Goal: Download file/media

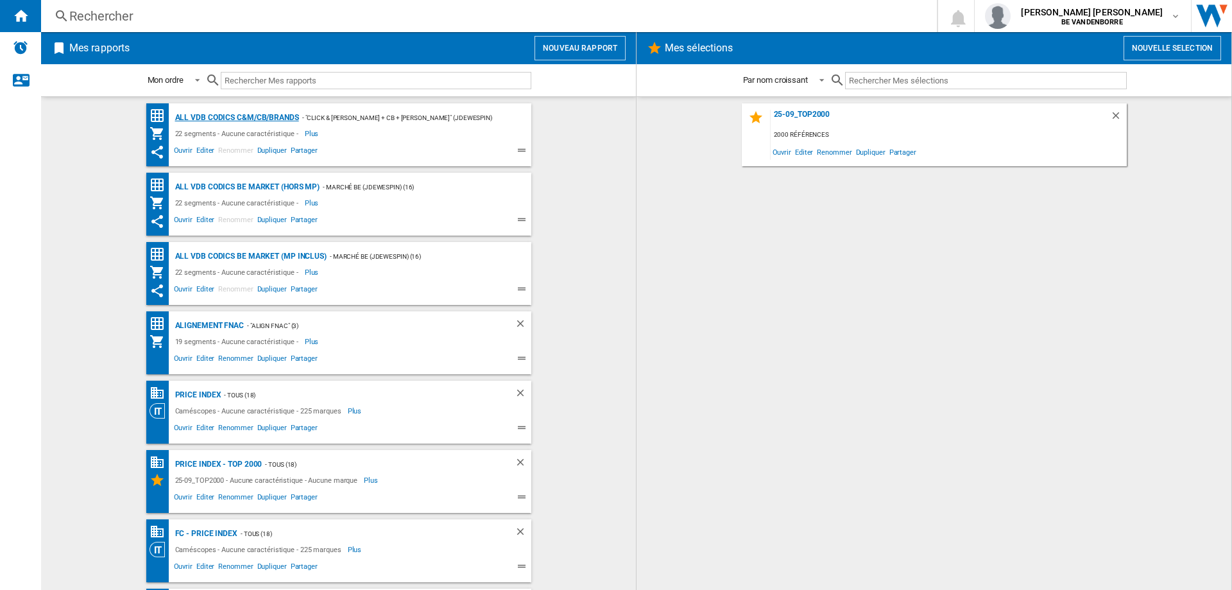
click at [229, 117] on div "ALL VDB CODICS C&M/CB/BRANDS" at bounding box center [235, 118] width 127 height 16
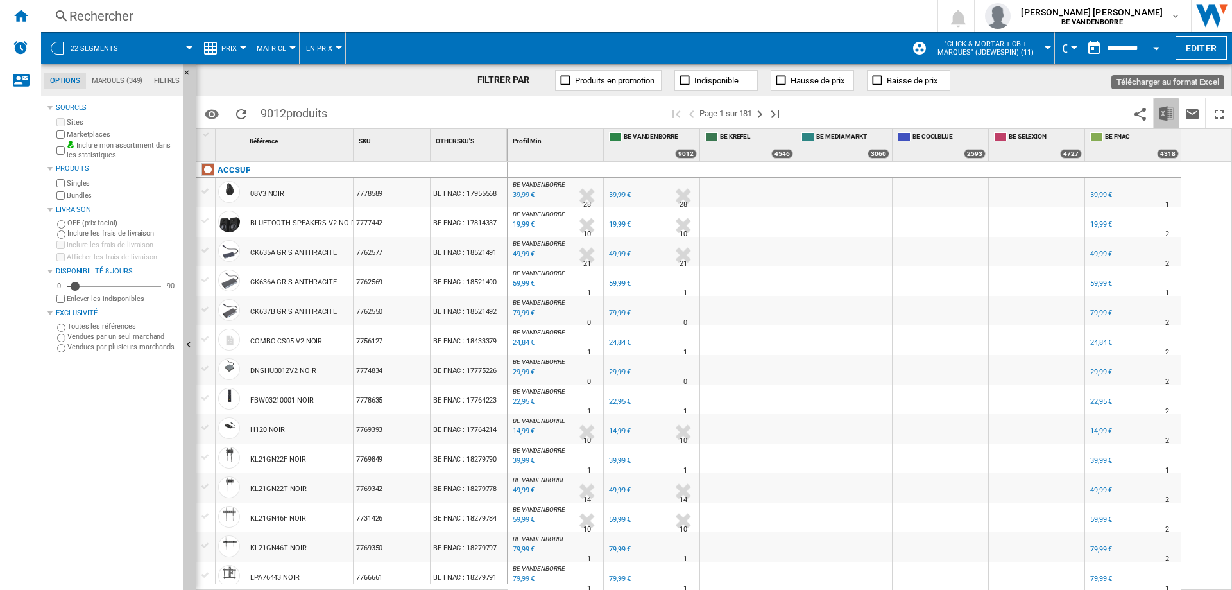
click at [1168, 117] on img "Télécharger au format Excel" at bounding box center [1165, 113] width 15 height 15
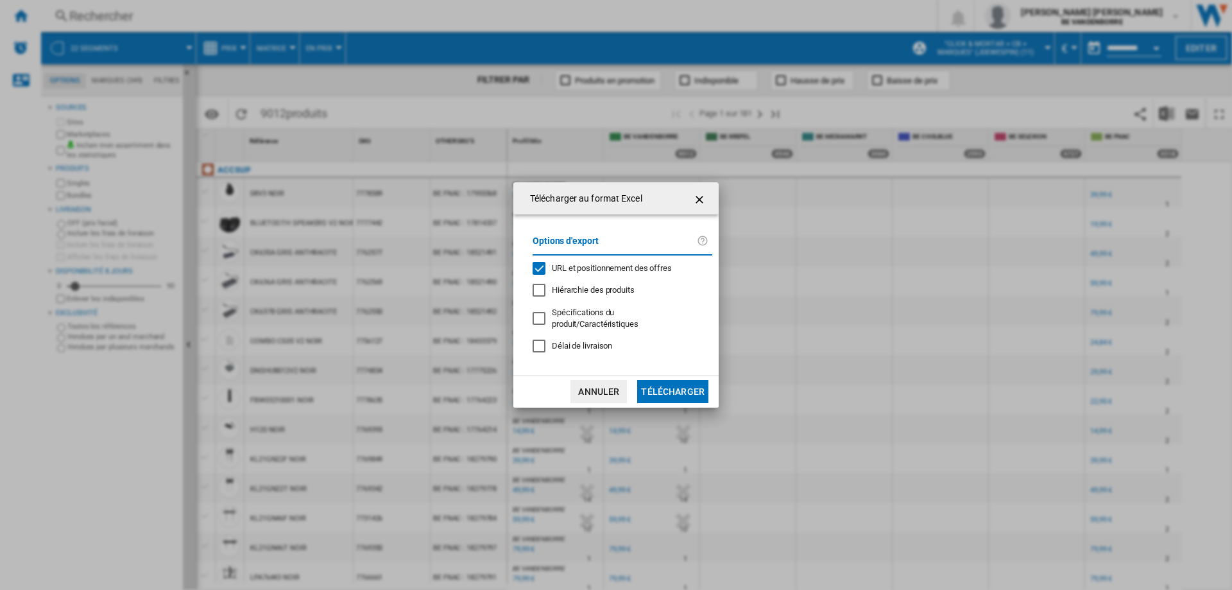
click at [579, 273] on span "URL et positionnement des offres" at bounding box center [612, 268] width 120 height 10
click at [667, 380] on button "Télécharger" at bounding box center [672, 391] width 71 height 23
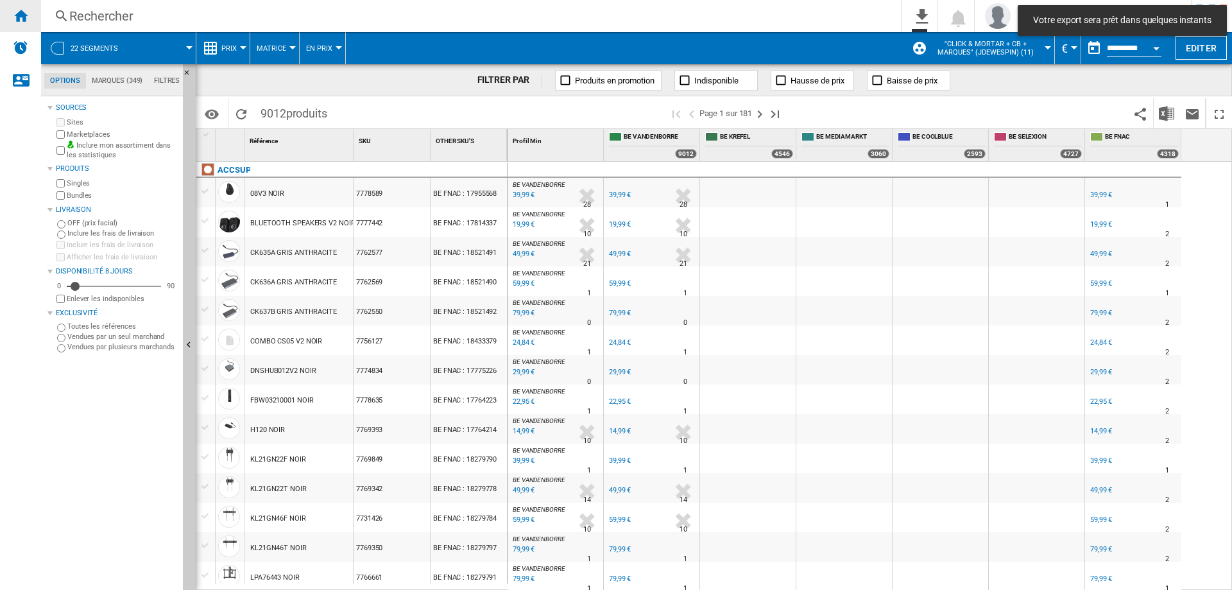
click at [16, 13] on ng-md-icon "Accueil" at bounding box center [20, 15] width 15 height 15
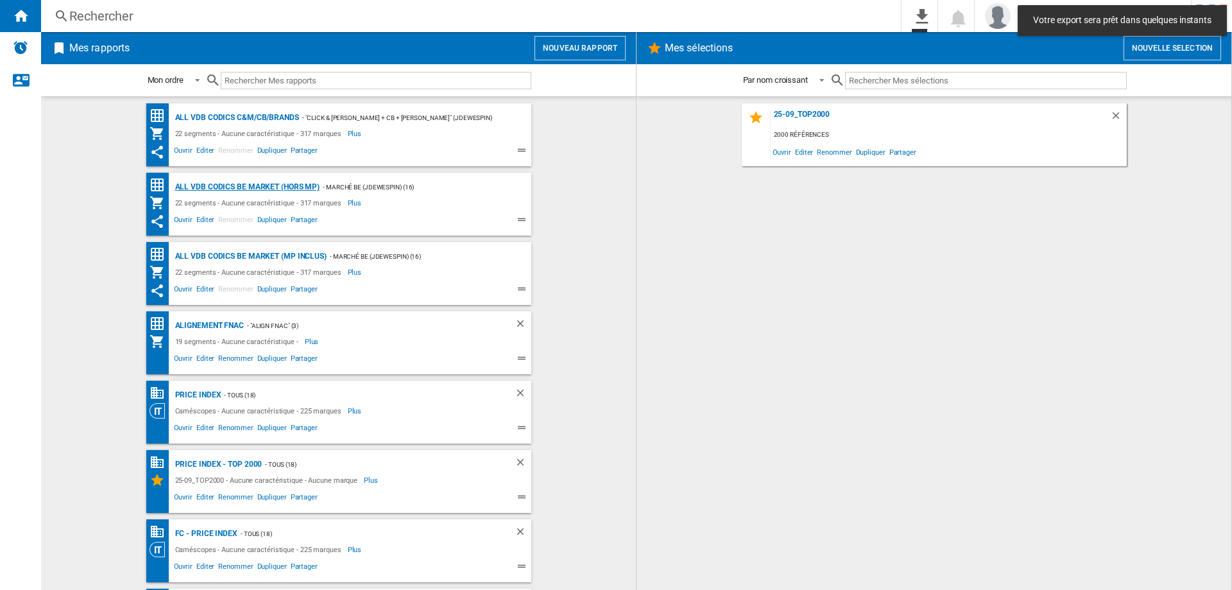
click at [264, 187] on div "ALL VDB CODICS BE MARKET (hors MP)" at bounding box center [246, 187] width 148 height 16
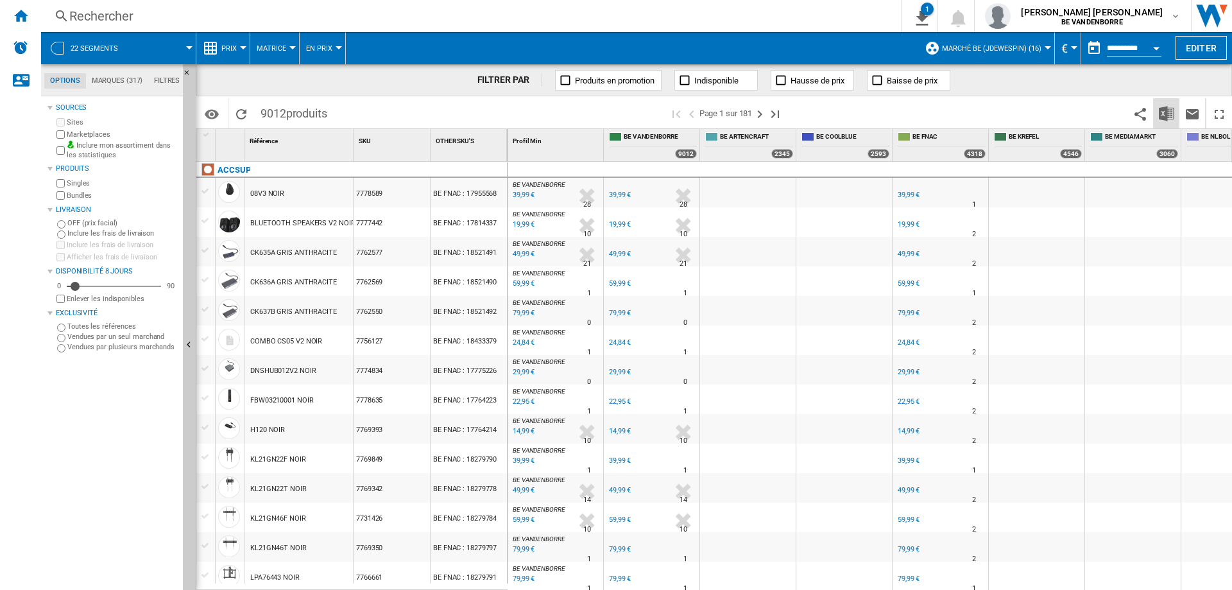
click at [1161, 119] on img "Télécharger au format Excel" at bounding box center [1165, 113] width 15 height 15
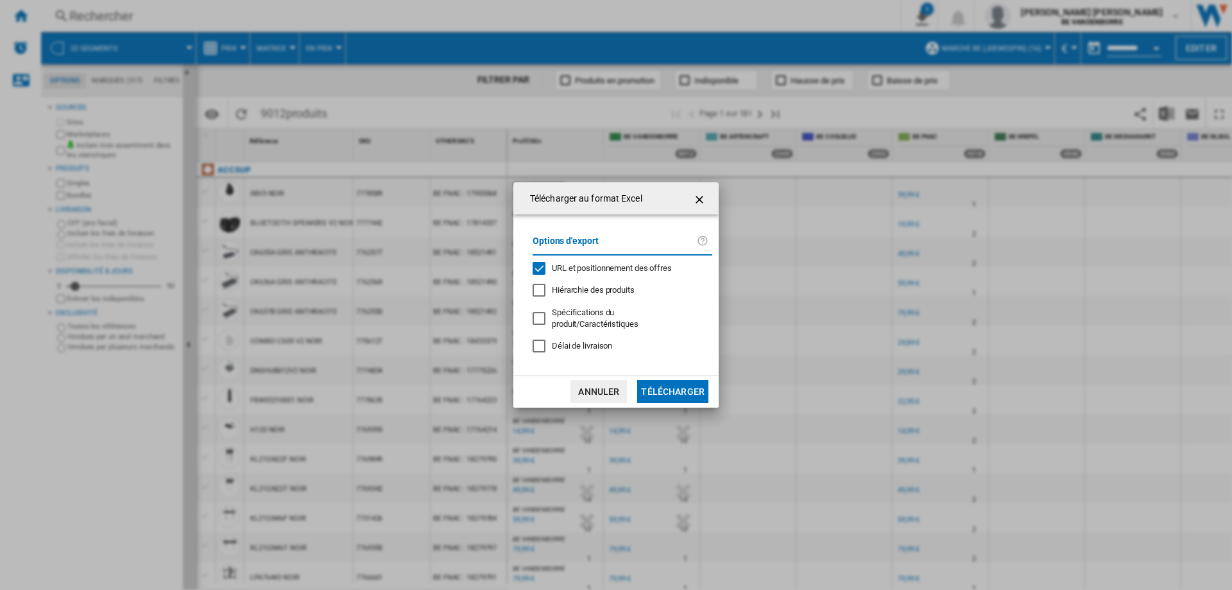
click at [545, 275] on div "URL et positionnement des offres" at bounding box center [538, 268] width 13 height 13
click at [684, 387] on button "Télécharger" at bounding box center [672, 391] width 71 height 23
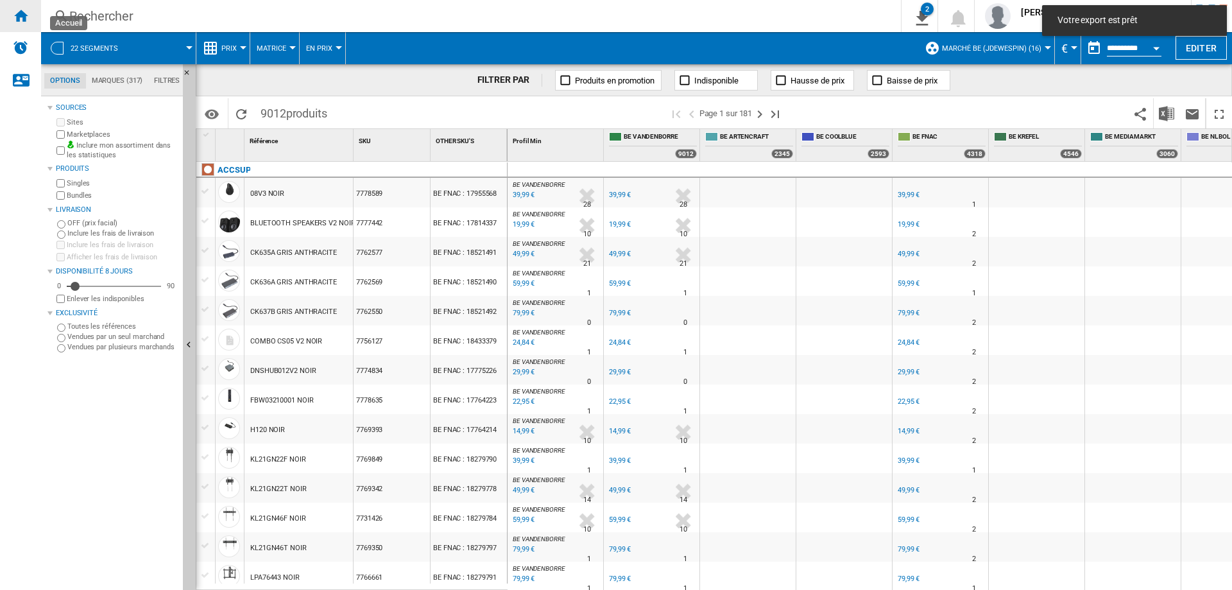
click at [25, 14] on ng-md-icon "Accueil" at bounding box center [20, 15] width 15 height 15
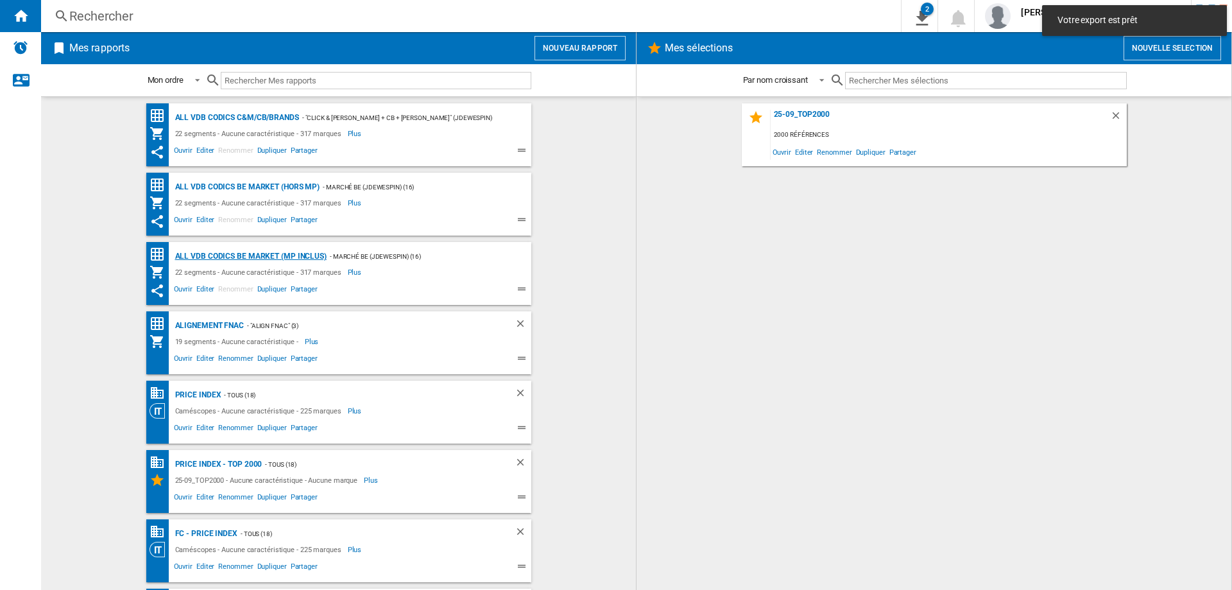
click at [240, 250] on div "ALL VDB CODICS BE MARKET (MP inclus)" at bounding box center [249, 256] width 155 height 16
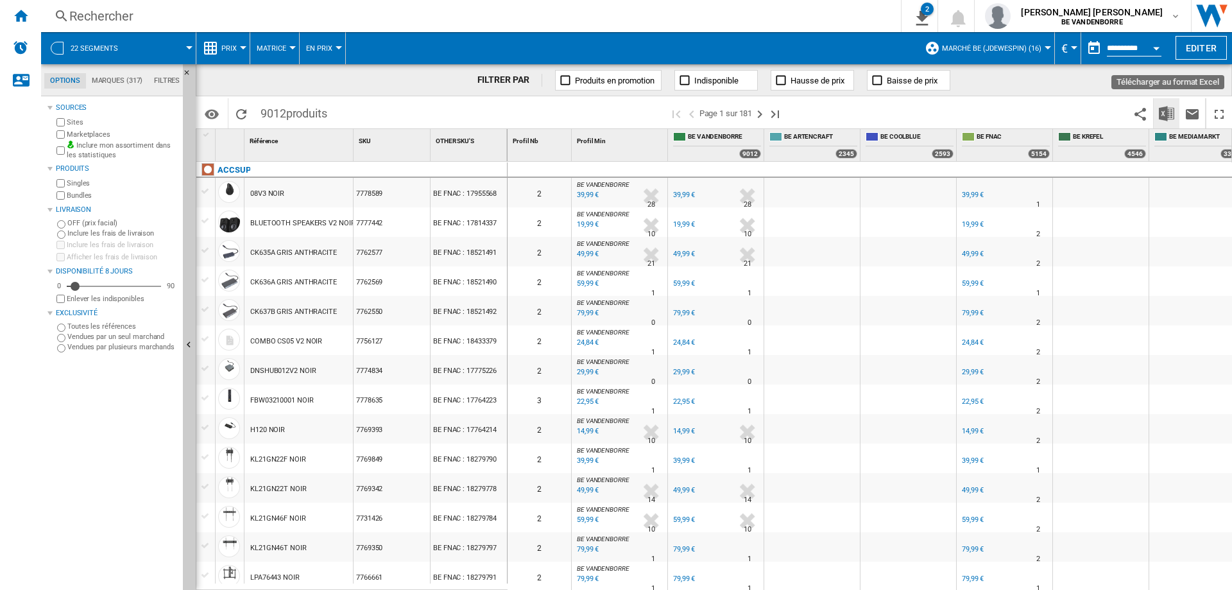
click at [1164, 120] on img "Télécharger au format Excel" at bounding box center [1165, 113] width 15 height 15
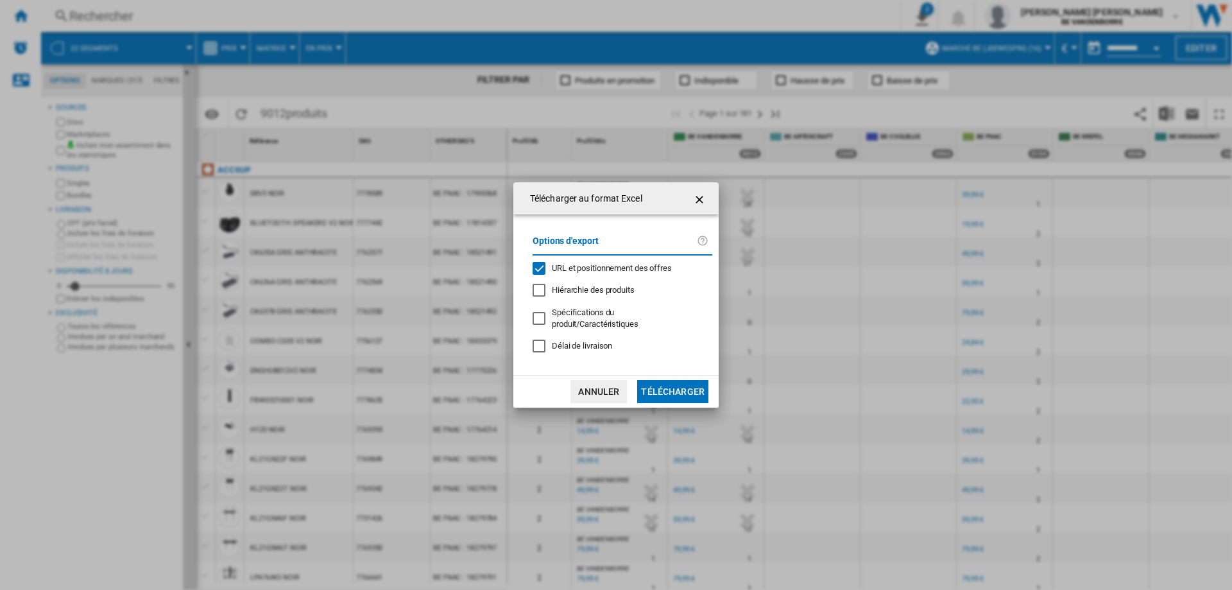
click at [570, 267] on md-checkbox "URL et positionnement des offres" at bounding box center [616, 268] width 169 height 12
click at [663, 384] on button "Télécharger" at bounding box center [672, 391] width 71 height 23
